Goal: Complete application form: Complete application form

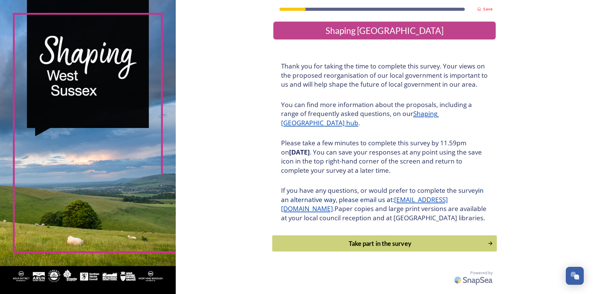
click at [347, 248] on div "Take part in the survey" at bounding box center [379, 243] width 209 height 9
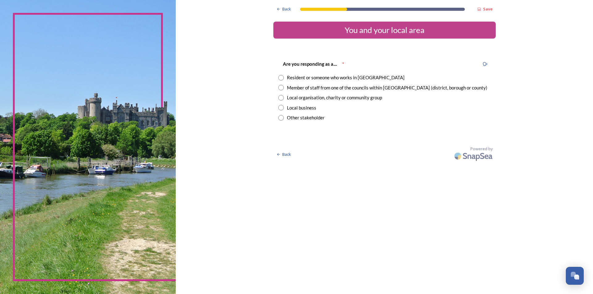
click at [283, 78] on input "radio" at bounding box center [281, 78] width 6 height 6
radio input "true"
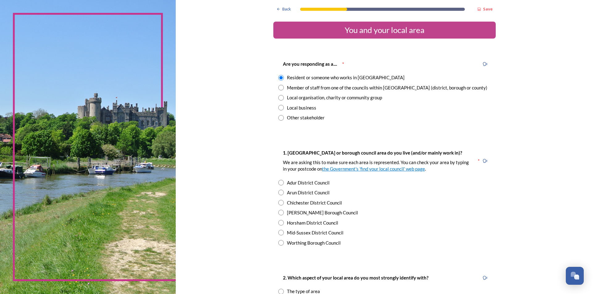
click at [280, 223] on input "radio" at bounding box center [281, 223] width 6 height 6
radio input "true"
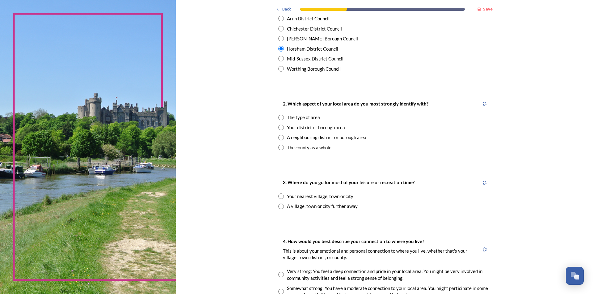
scroll to position [185, 0]
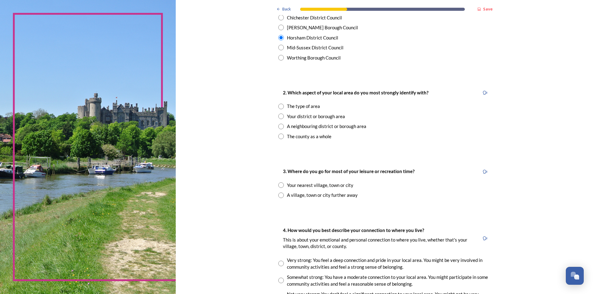
click at [279, 137] on input "radio" at bounding box center [281, 137] width 6 height 6
radio input "true"
click at [278, 184] on input "radio" at bounding box center [281, 186] width 6 height 6
radio input "true"
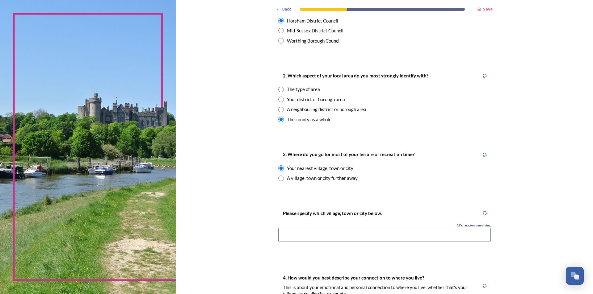
scroll to position [216, 0]
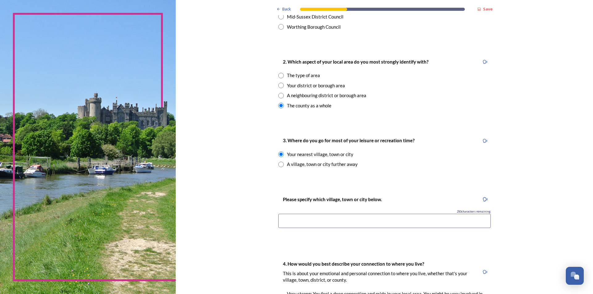
click at [340, 216] on input at bounding box center [384, 221] width 212 height 14
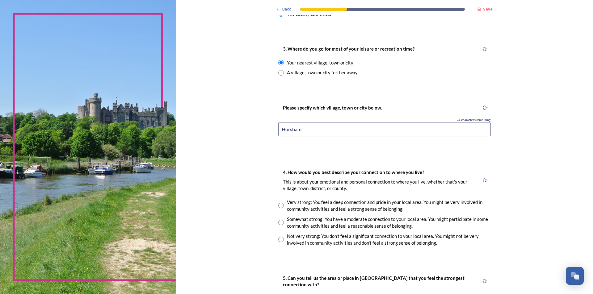
scroll to position [309, 0]
type input "Horsham"
click at [279, 222] on input "radio" at bounding box center [281, 222] width 6 height 6
radio input "true"
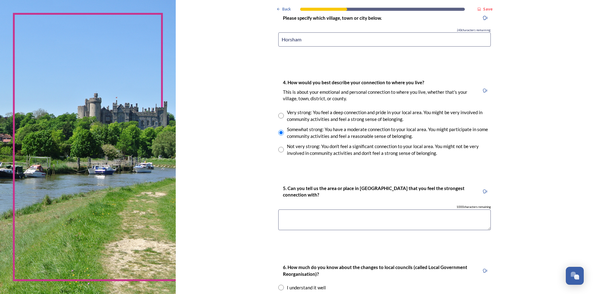
scroll to position [401, 0]
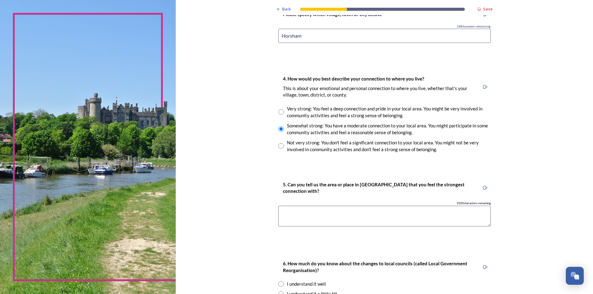
click at [300, 221] on textarea at bounding box center [384, 216] width 212 height 21
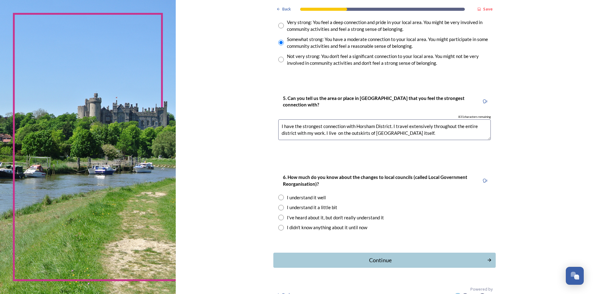
scroll to position [494, 0]
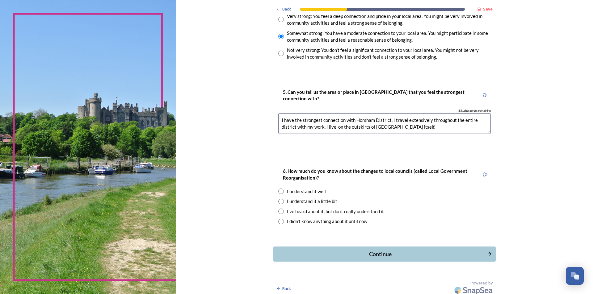
type textarea "I have the strongest connection with Horsham District. I travel extensively thr…"
click at [281, 190] on input "radio" at bounding box center [281, 192] width 6 height 6
radio input "true"
click at [279, 203] on input "radio" at bounding box center [281, 202] width 6 height 6
radio input "true"
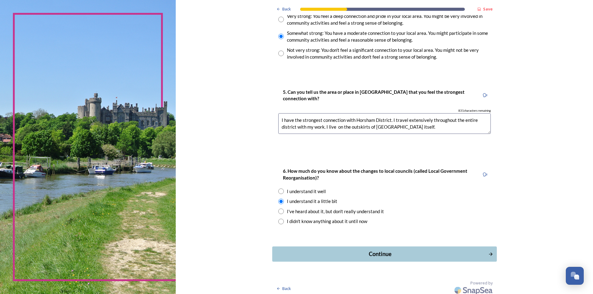
click at [383, 255] on div "Continue" at bounding box center [379, 254] width 209 height 8
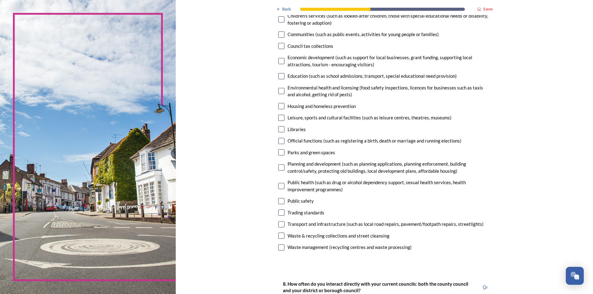
scroll to position [93, 0]
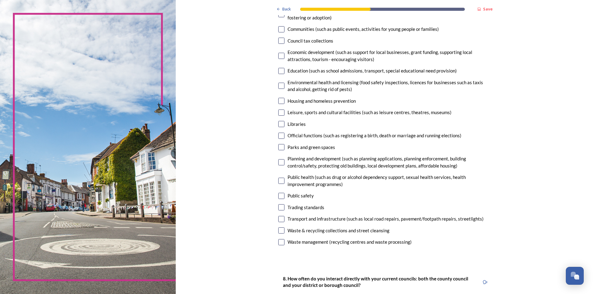
click at [278, 233] on input "checkbox" at bounding box center [281, 231] width 6 height 6
checkbox input "true"
click at [279, 242] on input "checkbox" at bounding box center [281, 242] width 6 height 6
checkbox input "true"
click at [279, 219] on input "checkbox" at bounding box center [281, 219] width 6 height 6
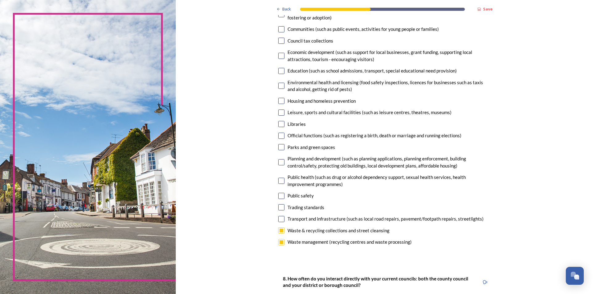
checkbox input "true"
click at [279, 196] on input "checkbox" at bounding box center [281, 196] width 6 height 6
checkbox input "true"
click at [278, 146] on input "checkbox" at bounding box center [281, 147] width 6 height 6
checkbox input "true"
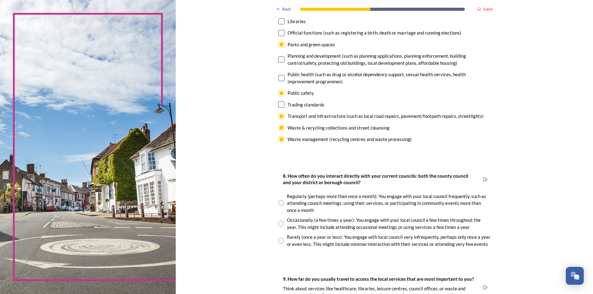
scroll to position [216, 0]
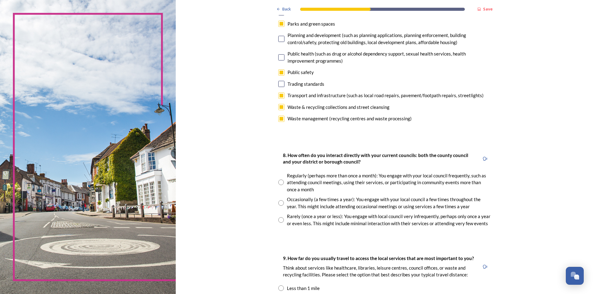
click at [279, 184] on input "radio" at bounding box center [281, 183] width 6 height 6
radio input "true"
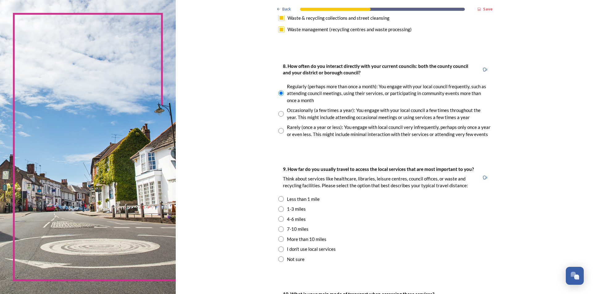
scroll to position [309, 0]
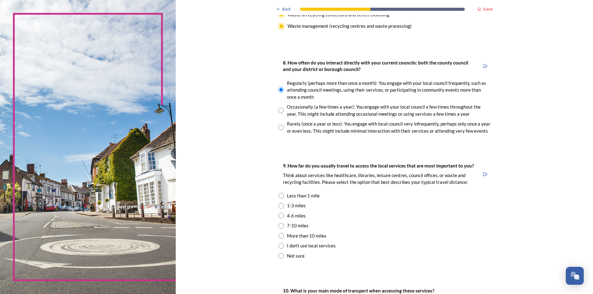
click at [278, 196] on input "radio" at bounding box center [281, 196] width 6 height 6
radio input "true"
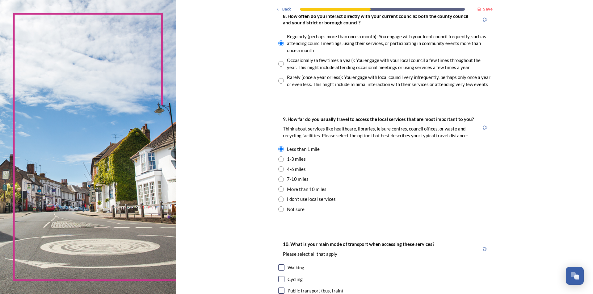
scroll to position [432, 0]
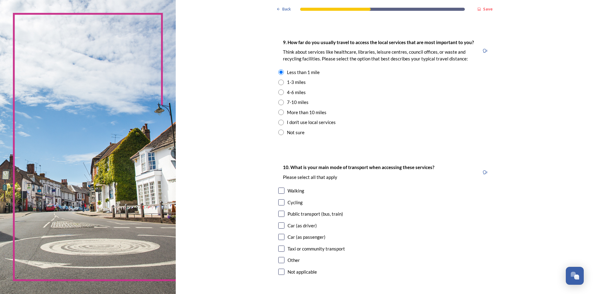
click at [278, 225] on input "checkbox" at bounding box center [281, 226] width 6 height 6
checkbox input "true"
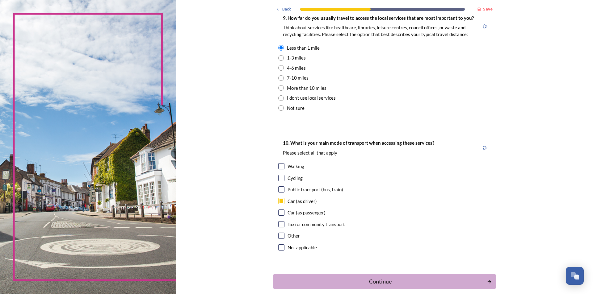
scroll to position [488, 0]
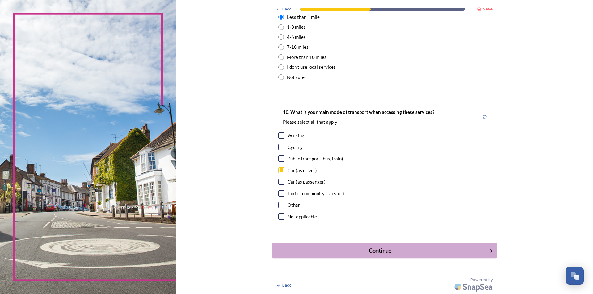
click at [369, 251] on div "Continue" at bounding box center [379, 251] width 209 height 8
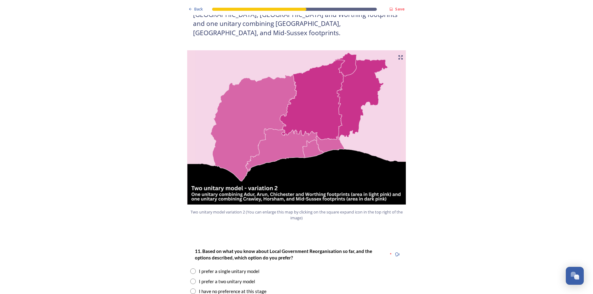
scroll to position [648, 0]
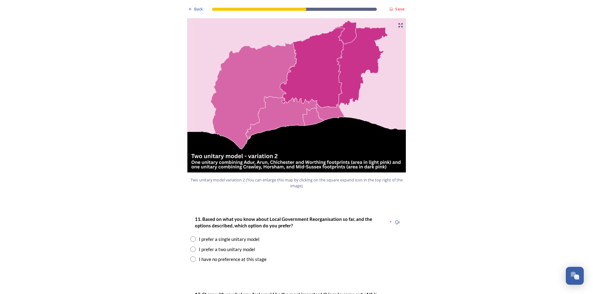
click at [192, 247] on input "radio" at bounding box center [193, 250] width 6 height 6
radio input "true"
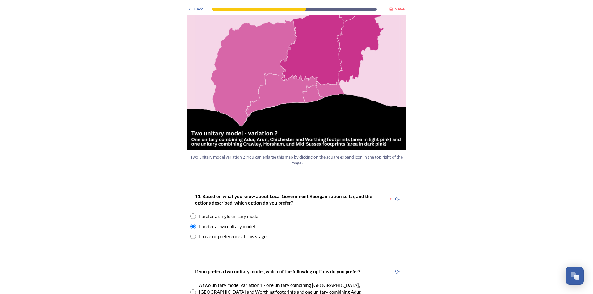
scroll to position [772, 0]
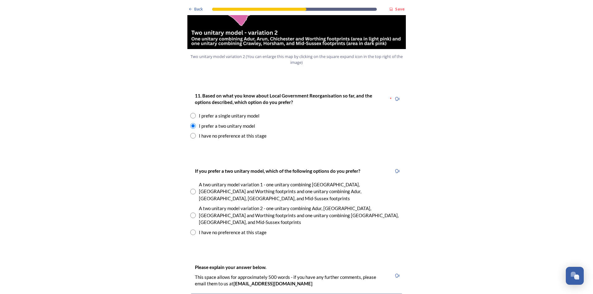
click at [191, 213] on input "radio" at bounding box center [193, 216] width 6 height 6
radio input "true"
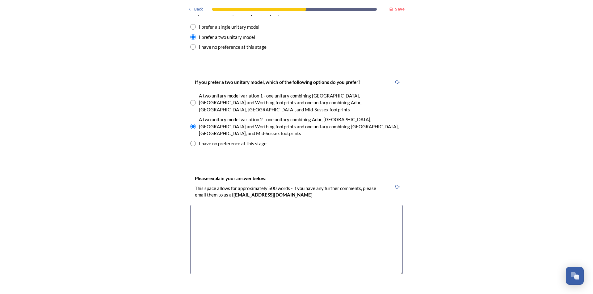
scroll to position [865, 0]
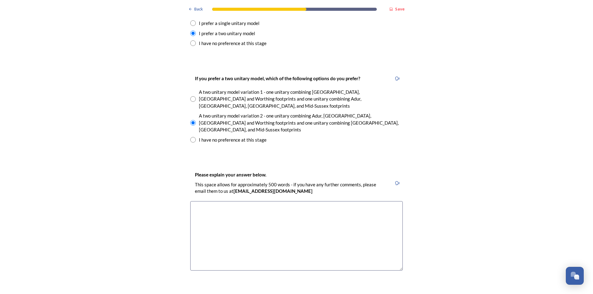
click at [226, 201] on textarea at bounding box center [296, 235] width 212 height 69
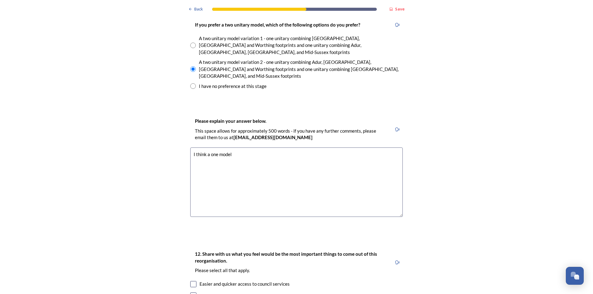
scroll to position [926, 0]
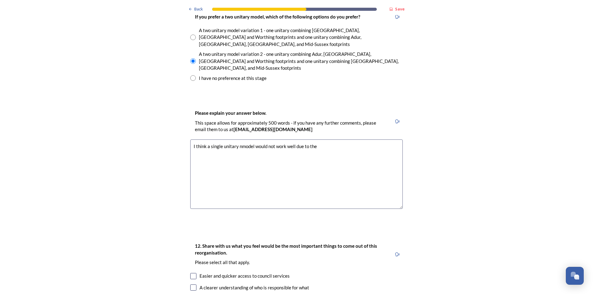
click at [238, 140] on textarea "I think a single unitary nmodel would not work well due to the" at bounding box center [296, 174] width 212 height 69
click at [315, 140] on textarea "I think a single unitary model would not work well due to the" at bounding box center [296, 174] width 212 height 69
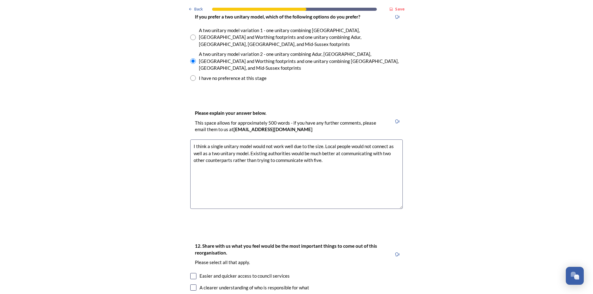
click at [387, 140] on textarea "I think a single unitary model would not work well due to the size. Local peopl…" at bounding box center [296, 174] width 212 height 69
click at [334, 140] on textarea "I think a single unitary model would not work well due to the size. Local peopl…" at bounding box center [296, 174] width 212 height 69
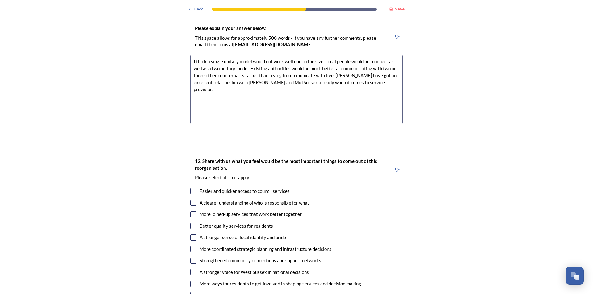
scroll to position [1019, 0]
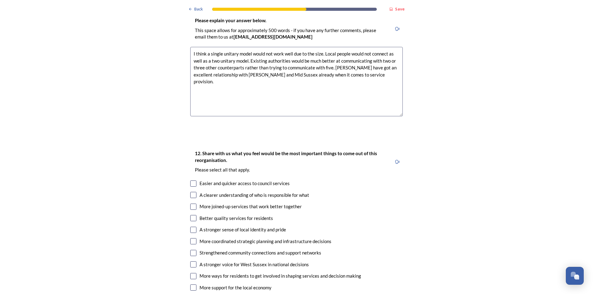
type textarea "I think a single unitary model would not work well due to the size. Local peopl…"
click at [192, 192] on input "checkbox" at bounding box center [193, 195] width 6 height 6
checkbox input "true"
click at [192, 204] on input "checkbox" at bounding box center [193, 207] width 6 height 6
checkbox input "true"
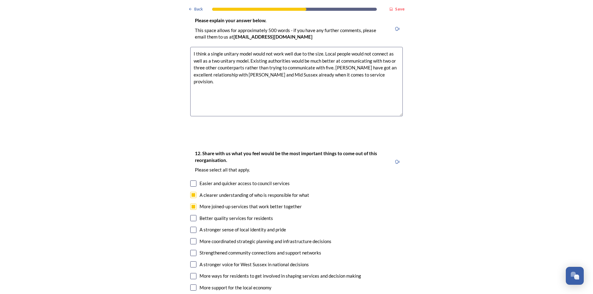
click at [193, 215] on input "checkbox" at bounding box center [193, 218] width 6 height 6
checkbox input "true"
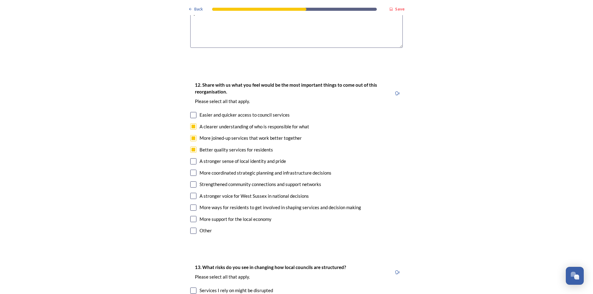
scroll to position [1173, 0]
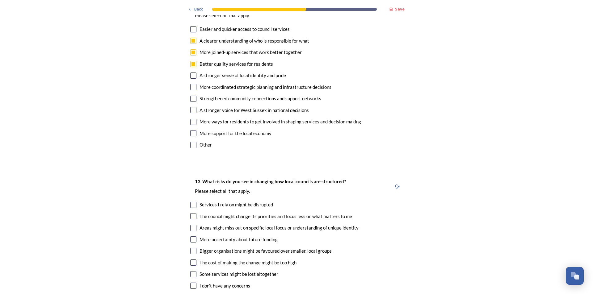
click at [190, 202] on input "checkbox" at bounding box center [193, 205] width 6 height 6
checkbox input "true"
click at [191, 225] on input "checkbox" at bounding box center [193, 228] width 6 height 6
checkbox input "true"
click at [190, 271] on input "checkbox" at bounding box center [193, 274] width 6 height 6
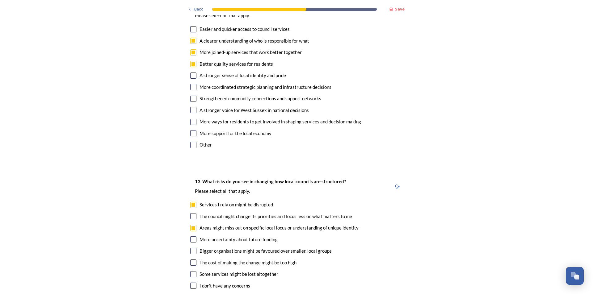
checkbox input "true"
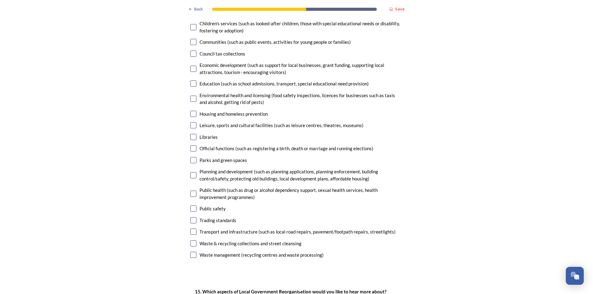
scroll to position [1544, 0]
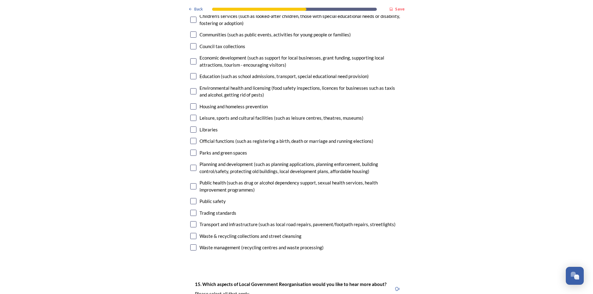
click at [191, 233] on input "checkbox" at bounding box center [193, 236] width 6 height 6
checkbox input "true"
click at [191, 221] on input "checkbox" at bounding box center [193, 224] width 6 height 6
checkbox input "true"
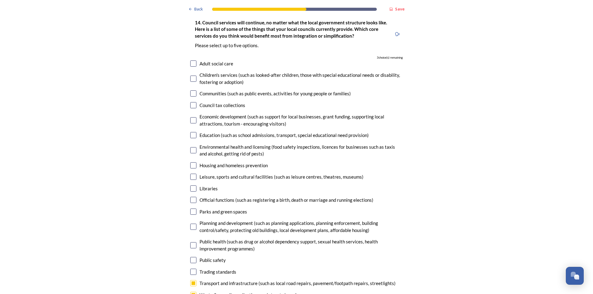
scroll to position [1482, 0]
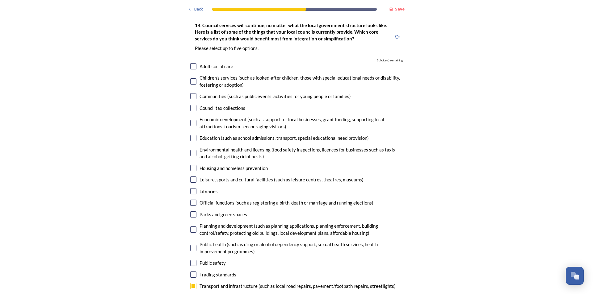
click at [191, 135] on input "checkbox" at bounding box center [193, 138] width 6 height 6
checkbox input "true"
click at [193, 63] on input "checkbox" at bounding box center [193, 66] width 6 height 6
checkbox input "true"
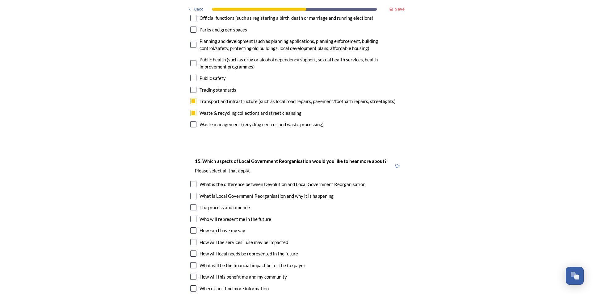
scroll to position [1668, 0]
click at [192, 181] on input "checkbox" at bounding box center [193, 184] width 6 height 6
checkbox input "true"
click at [191, 204] on input "checkbox" at bounding box center [193, 207] width 6 height 6
checkbox input "true"
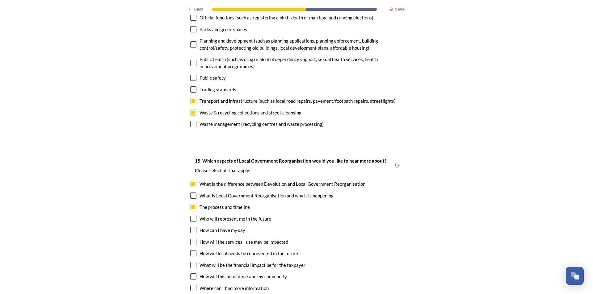
click at [191, 239] on input "checkbox" at bounding box center [193, 242] width 6 height 6
checkbox input "true"
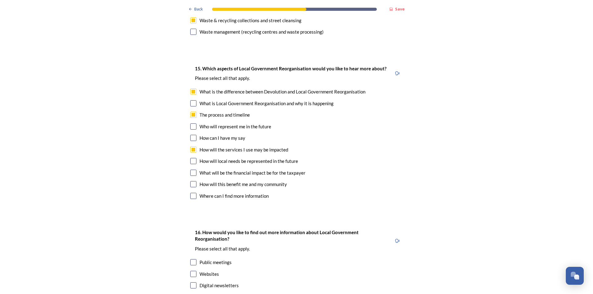
scroll to position [1760, 0]
click at [191, 181] on input "checkbox" at bounding box center [193, 184] width 6 height 6
checkbox input "true"
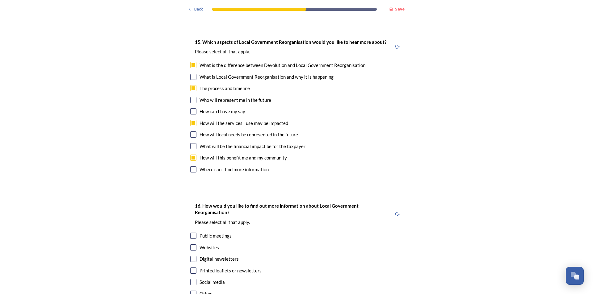
scroll to position [1822, 0]
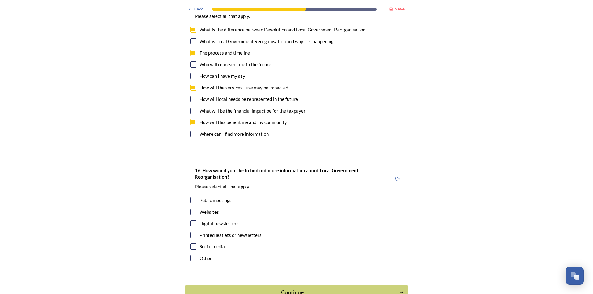
click at [193, 220] on input "checkbox" at bounding box center [193, 223] width 6 height 6
checkbox input "true"
click at [192, 232] on input "checkbox" at bounding box center [193, 235] width 6 height 6
checkbox input "true"
click at [279, 288] on div "Continue" at bounding box center [292, 292] width 209 height 8
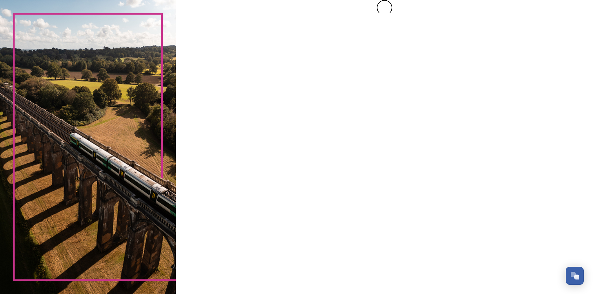
scroll to position [0, 0]
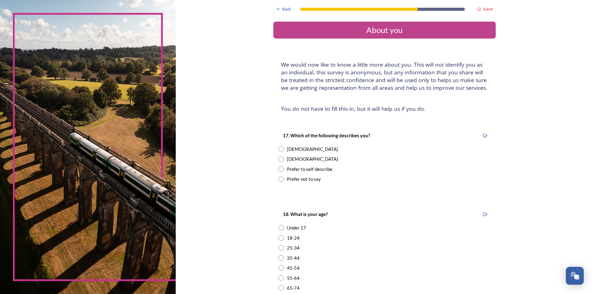
click at [278, 158] on input "radio" at bounding box center [281, 160] width 6 height 6
radio input "true"
click at [278, 278] on input "radio" at bounding box center [281, 278] width 6 height 6
radio input "true"
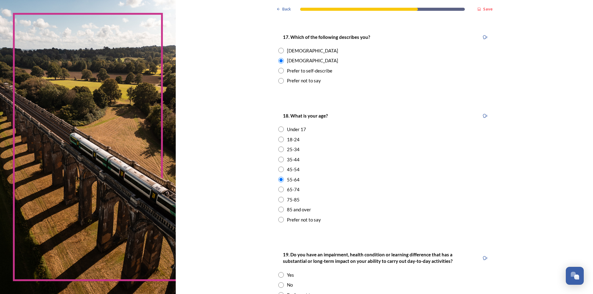
scroll to position [124, 0]
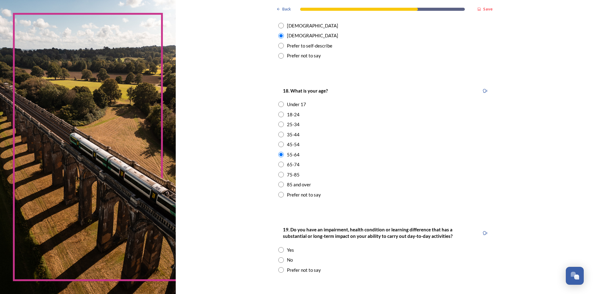
click at [278, 259] on input "radio" at bounding box center [281, 261] width 6 height 6
radio input "true"
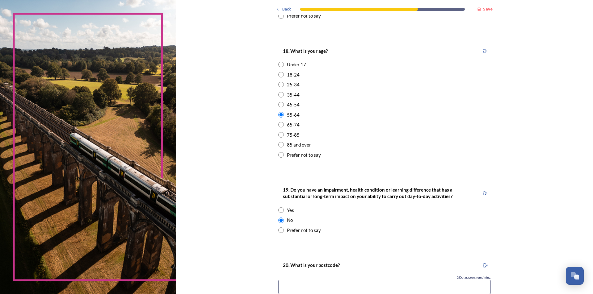
scroll to position [240, 0]
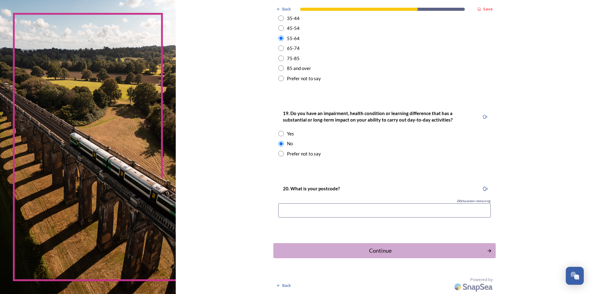
click at [313, 212] on input at bounding box center [384, 211] width 212 height 14
type input "RH135NY"
click at [347, 249] on div "Continue" at bounding box center [379, 251] width 209 height 8
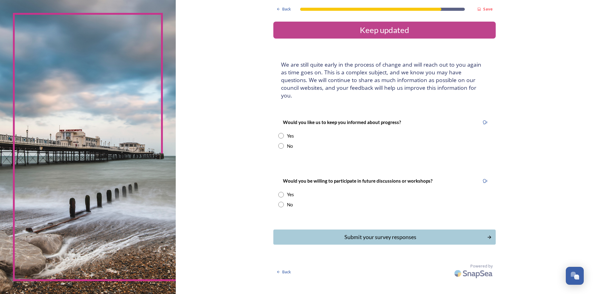
click at [282, 133] on input "radio" at bounding box center [281, 136] width 6 height 6
radio input "true"
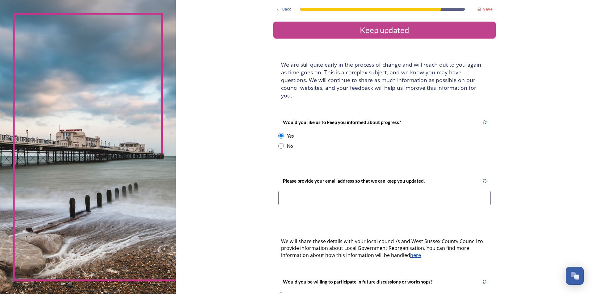
click at [319, 197] on input at bounding box center [384, 198] width 212 height 14
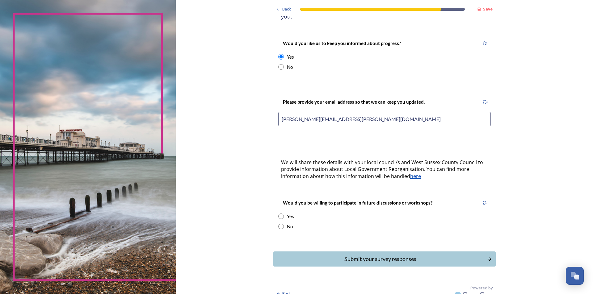
scroll to position [80, 0]
type input "[PERSON_NAME][EMAIL_ADDRESS][PERSON_NAME][DOMAIN_NAME]"
click at [279, 213] on input "radio" at bounding box center [281, 216] width 6 height 6
radio input "true"
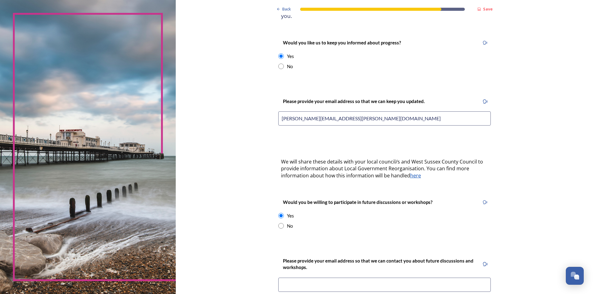
click at [280, 223] on input "radio" at bounding box center [281, 226] width 6 height 6
radio input "true"
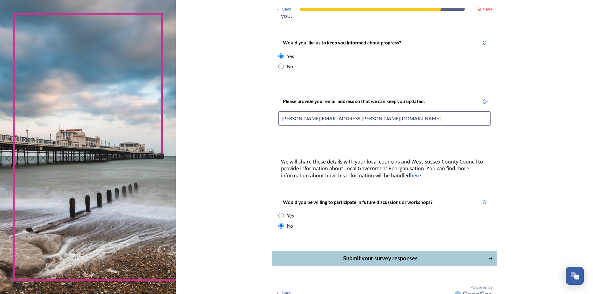
click at [379, 254] on div "Submit your survey responses" at bounding box center [379, 258] width 209 height 8
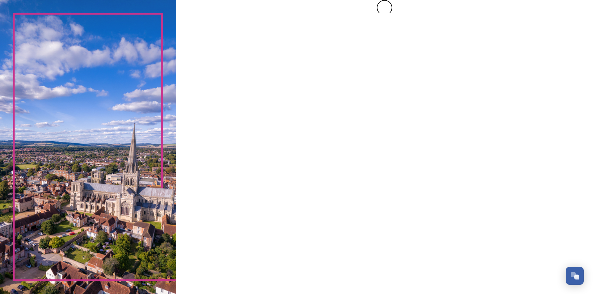
scroll to position [0, 0]
